Goal: Transaction & Acquisition: Purchase product/service

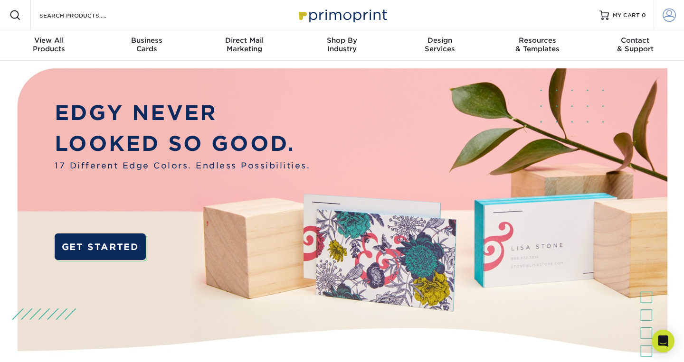
click at [672, 21] on span at bounding box center [668, 15] width 13 height 13
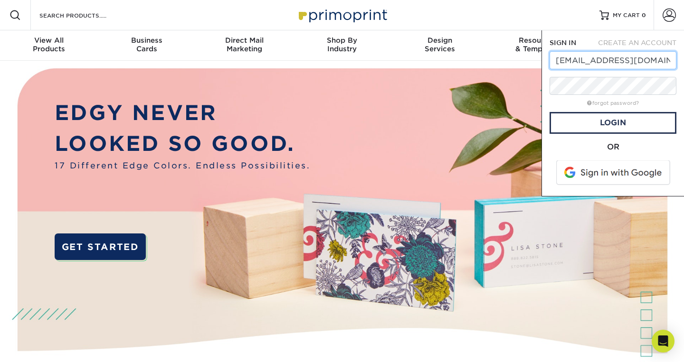
type input "info@studio44.pro"
click at [610, 166] on span at bounding box center [613, 173] width 121 height 25
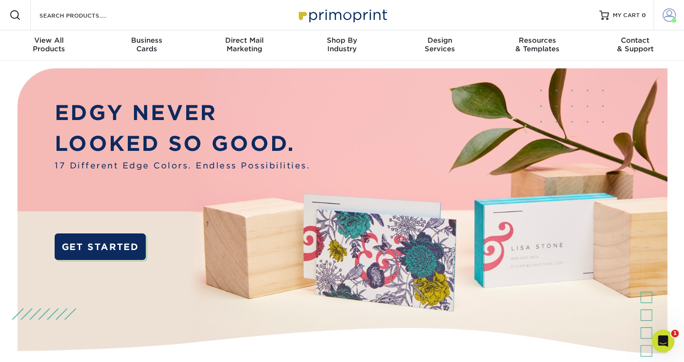
click at [669, 8] on link "Account" at bounding box center [668, 15] width 30 height 30
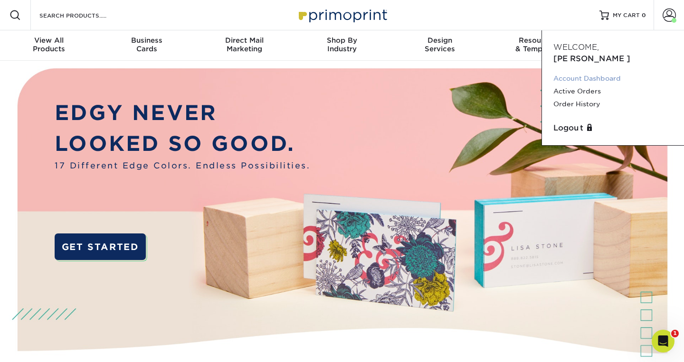
click at [595, 72] on link "Account Dashboard" at bounding box center [612, 78] width 119 height 13
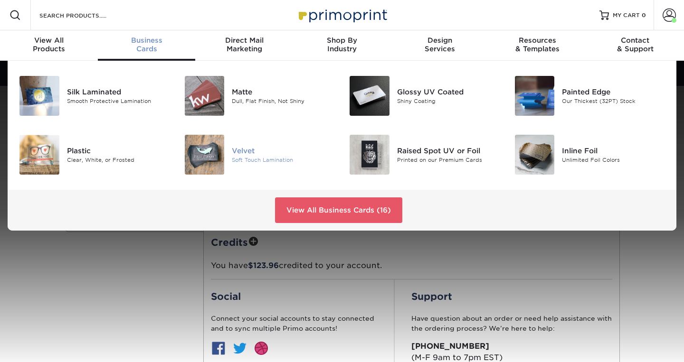
click at [248, 153] on div "Velvet" at bounding box center [283, 150] width 103 height 10
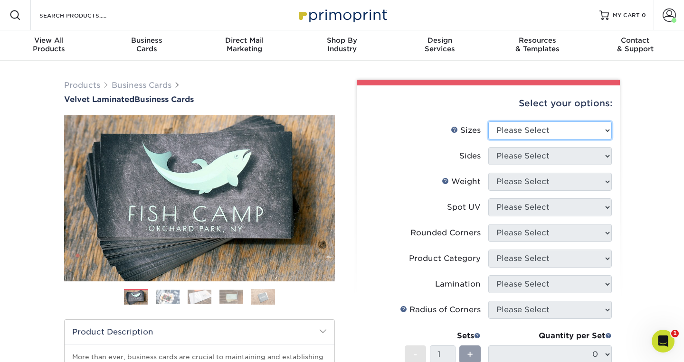
select select "2.00x3.50"
click option "2" x 3.5" - Standard" at bounding box center [0, 0] width 0 height 0
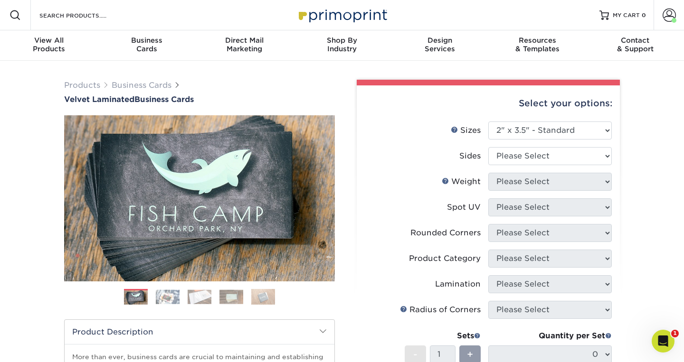
click at [565, 149] on select "Please Select Print Both Sides Print Front Only" at bounding box center [549, 156] width 123 height 18
select select "13abbda7-1d64-4f25-8bb2-c179b224825d"
click at [542, 182] on select "Please Select 16PT" at bounding box center [549, 182] width 123 height 18
select select "16PT"
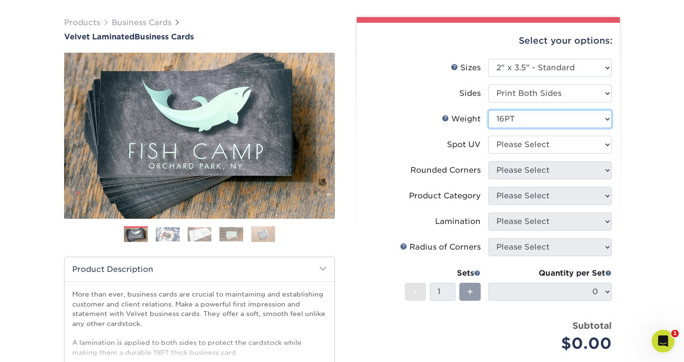
scroll to position [63, 0]
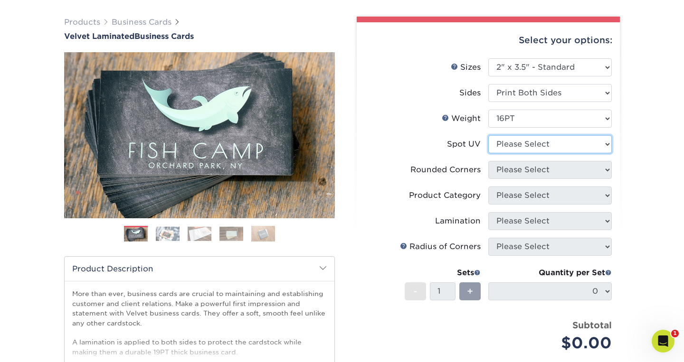
select select "3"
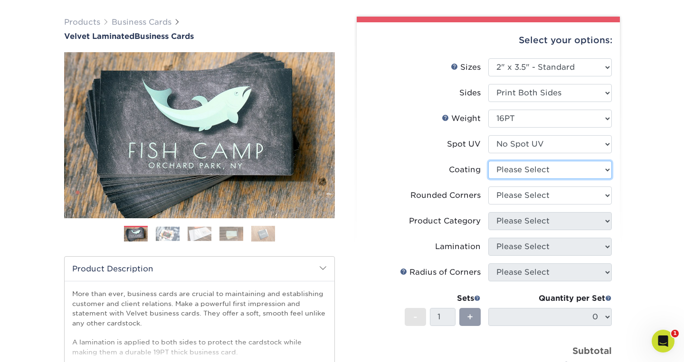
click at [537, 167] on select at bounding box center [549, 170] width 123 height 18
select select "3e7618de-abca-4bda-9f97-8b9129e913d8"
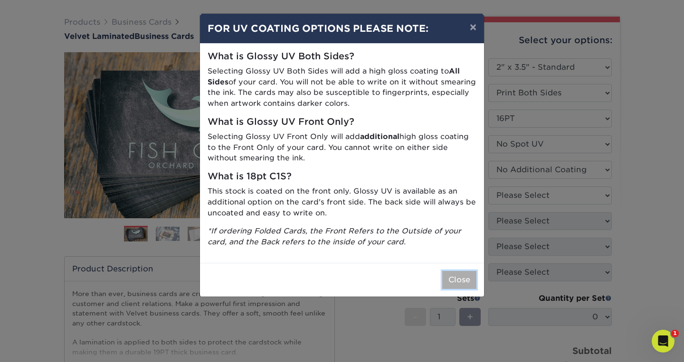
click at [465, 282] on button "Close" at bounding box center [459, 280] width 34 height 18
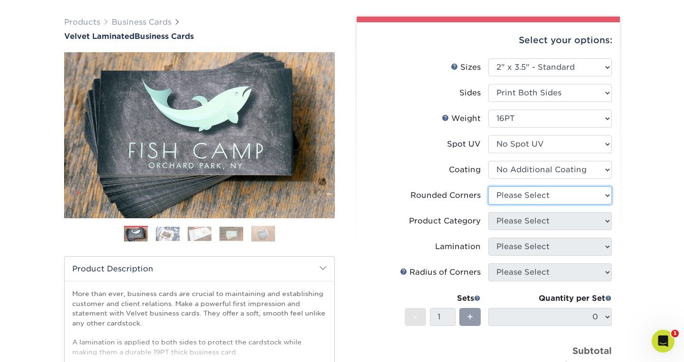
click at [528, 193] on select "Please Select Yes - Round 2 Corners Yes - Round 4 Corners No" at bounding box center [549, 196] width 123 height 18
select select "0"
click option "No" at bounding box center [0, 0] width 0 height 0
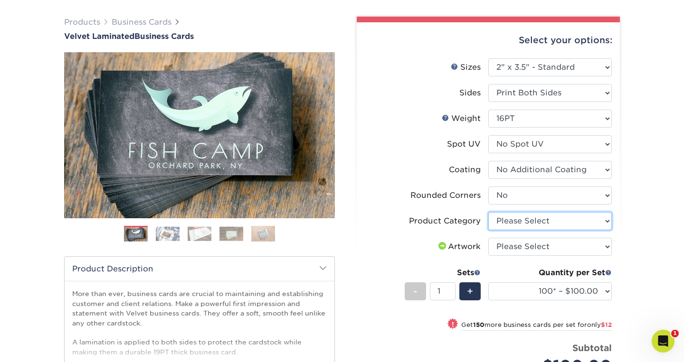
select select "3b5148f1-0588-4f88-a218-97bcfdce65c1"
click option "Business Cards" at bounding box center [0, 0] width 0 height 0
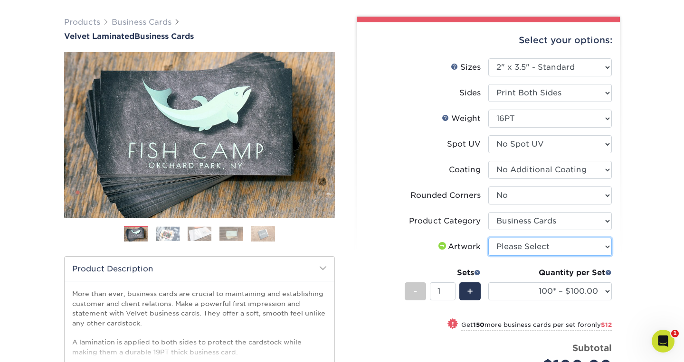
click at [523, 246] on select "Please Select I will upload files I need a design - $100" at bounding box center [549, 247] width 123 height 18
select select "upload"
click option "I will upload files" at bounding box center [0, 0] width 0 height 0
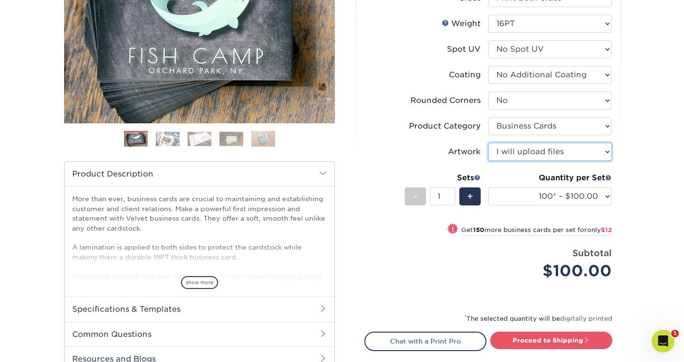
scroll to position [164, 0]
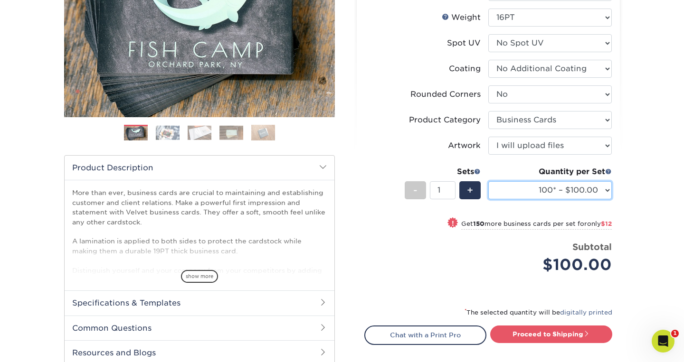
click at [559, 185] on select "100* – $100.00 250* – $112.00 500 – $120.00 1000 – $156.00 2500 – $307.00 5000 …" at bounding box center [549, 190] width 123 height 18
select select "500 – $120.00"
click option "500 – $120.00" at bounding box center [0, 0] width 0 height 0
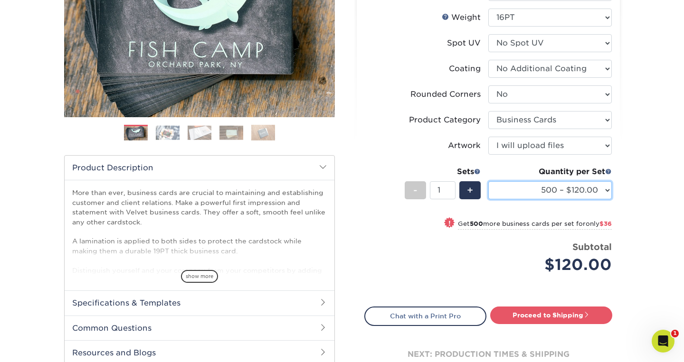
scroll to position [0, 0]
